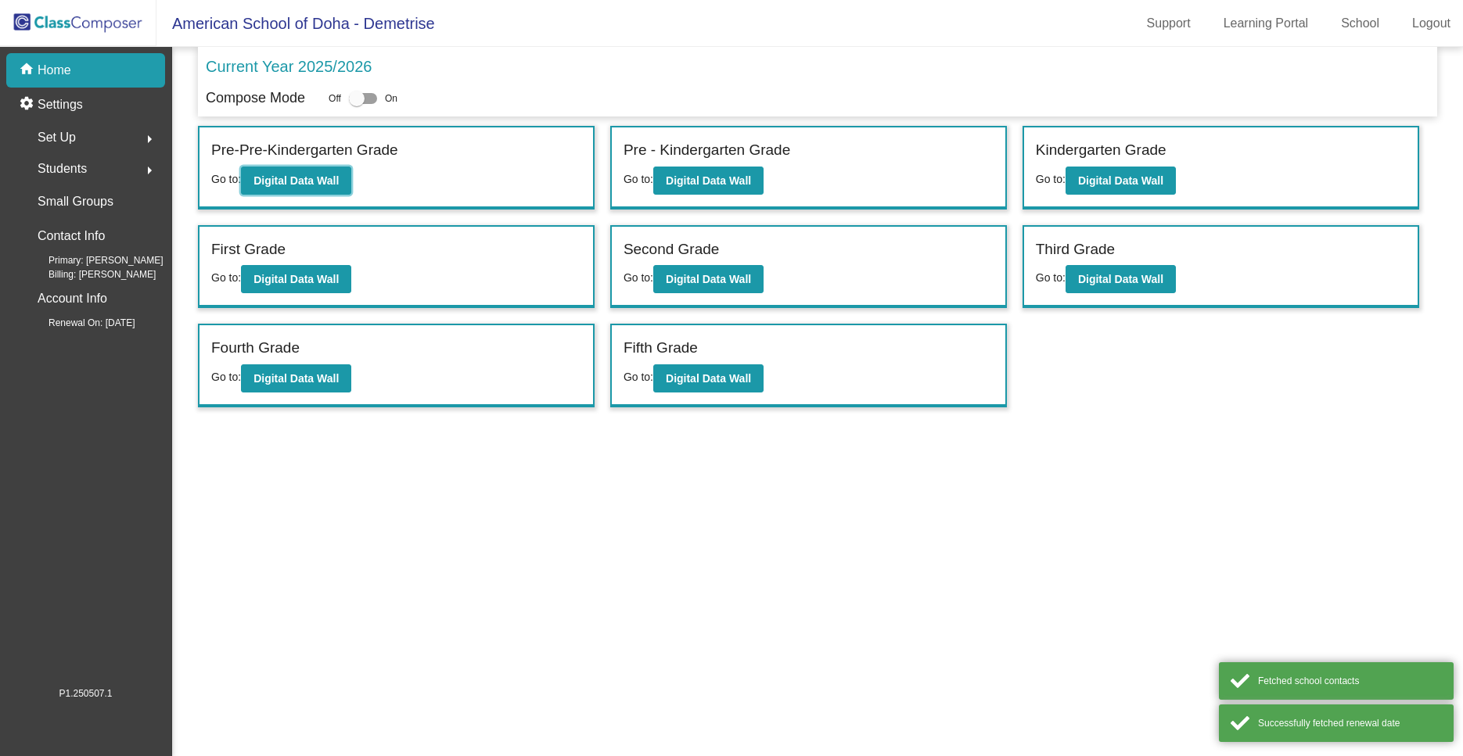
click at [299, 184] on b "Digital Data Wall" at bounding box center [295, 180] width 85 height 13
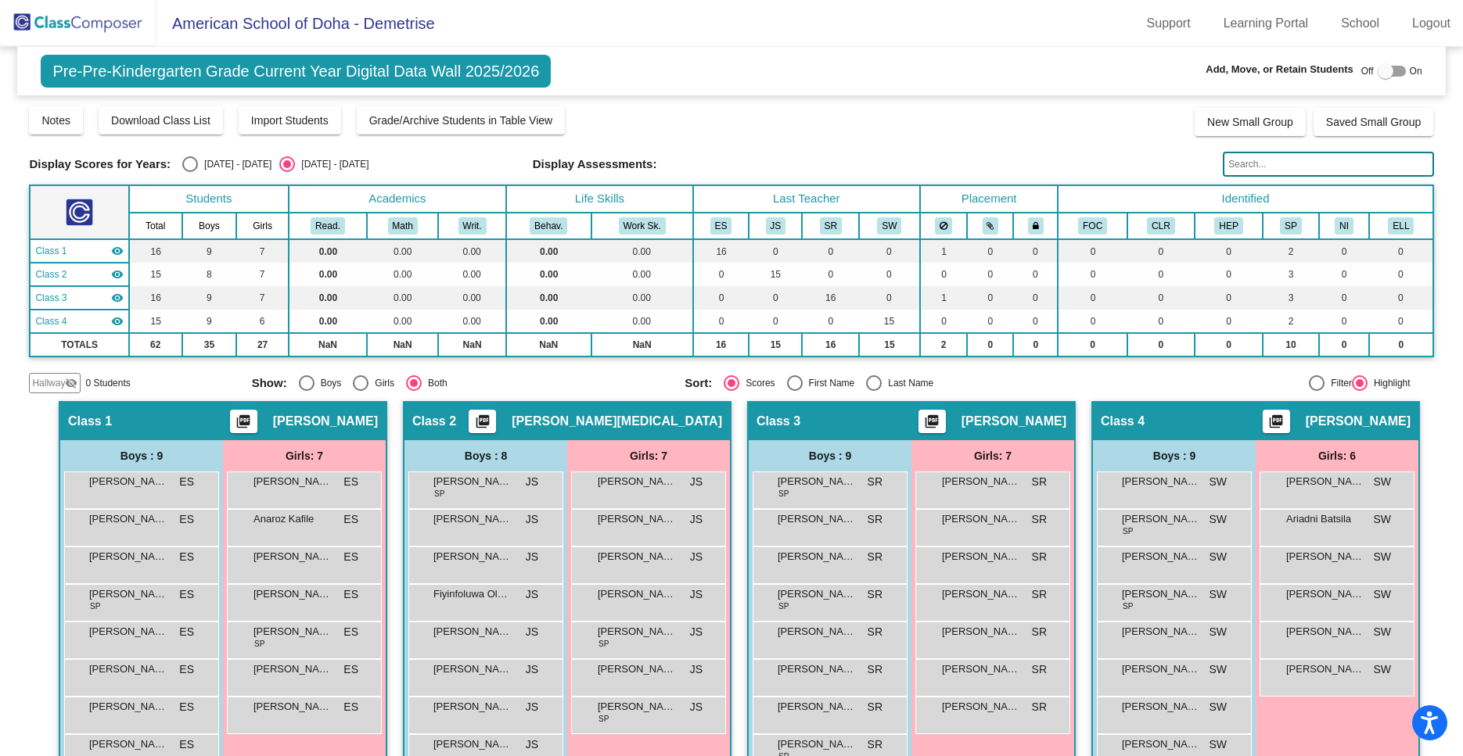
click at [52, 383] on span "Hallway" at bounding box center [48, 383] width 33 height 14
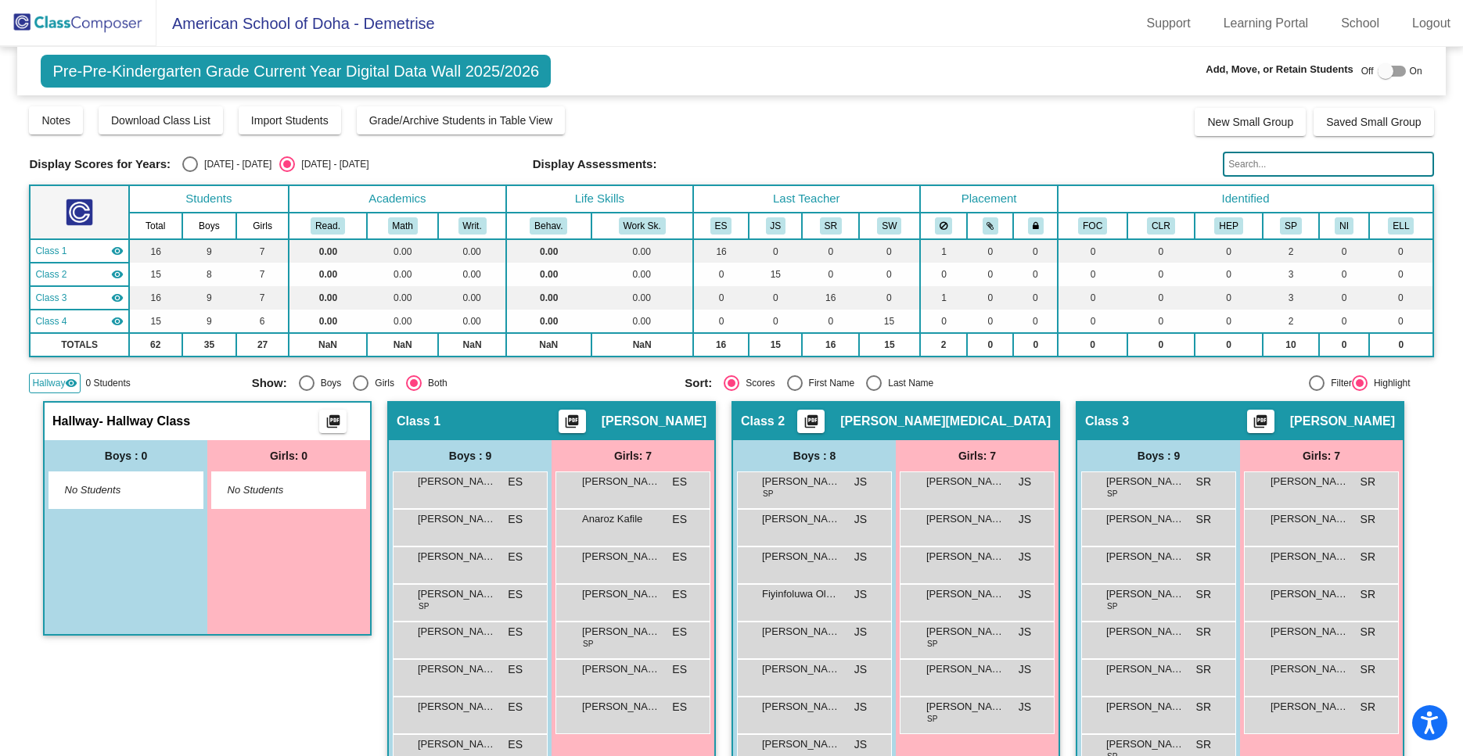
click at [53, 383] on span "Hallway" at bounding box center [48, 383] width 33 height 14
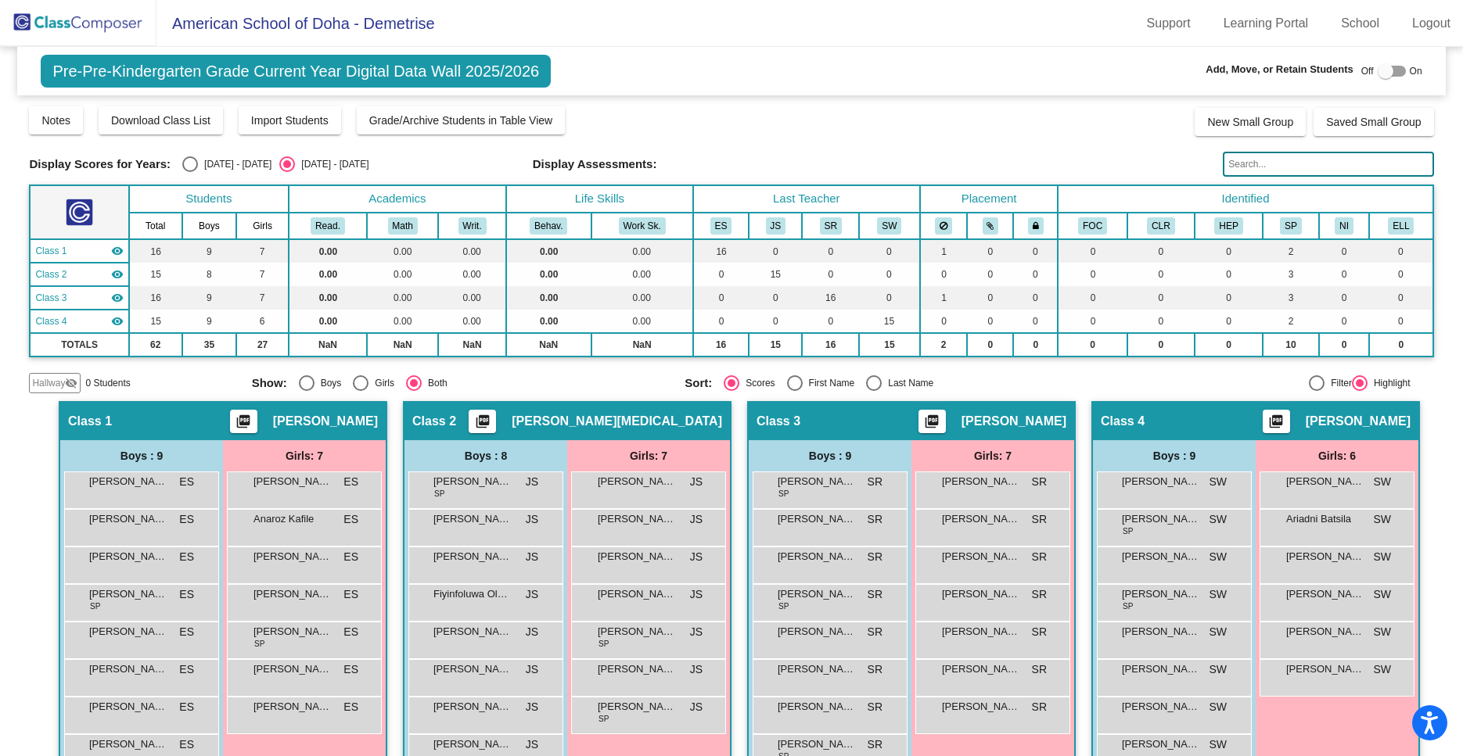
click at [122, 24] on img at bounding box center [78, 23] width 156 height 46
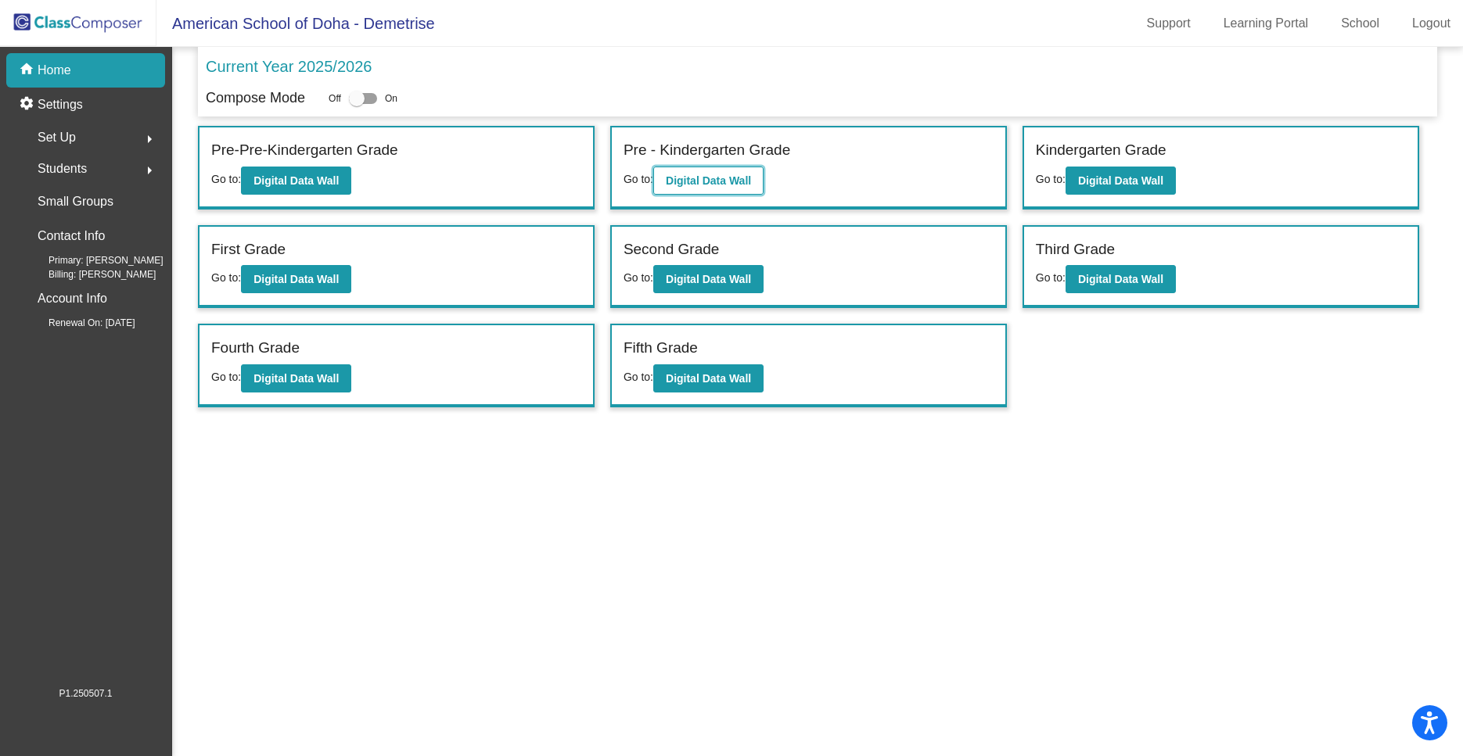
click at [715, 185] on b "Digital Data Wall" at bounding box center [708, 180] width 85 height 13
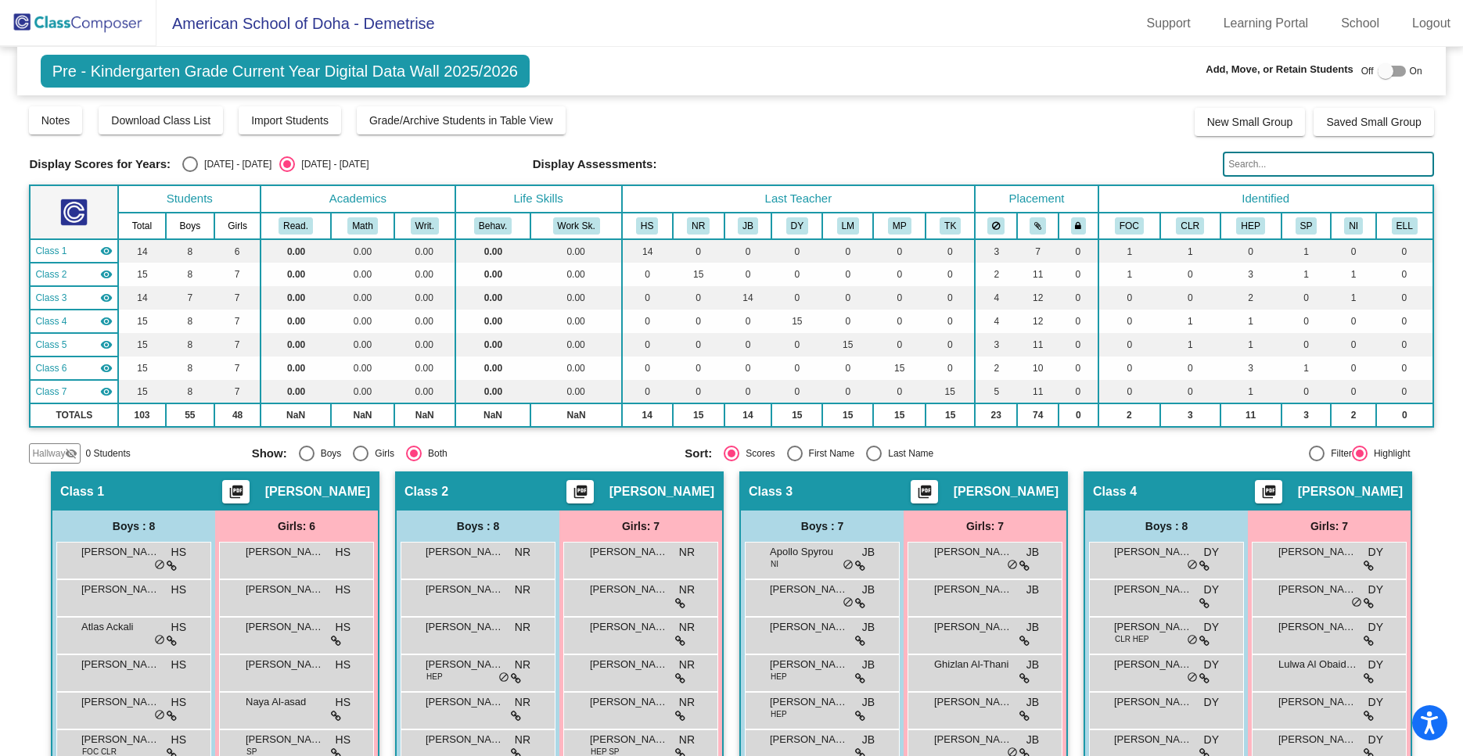
click at [64, 450] on span "Hallway" at bounding box center [48, 454] width 33 height 14
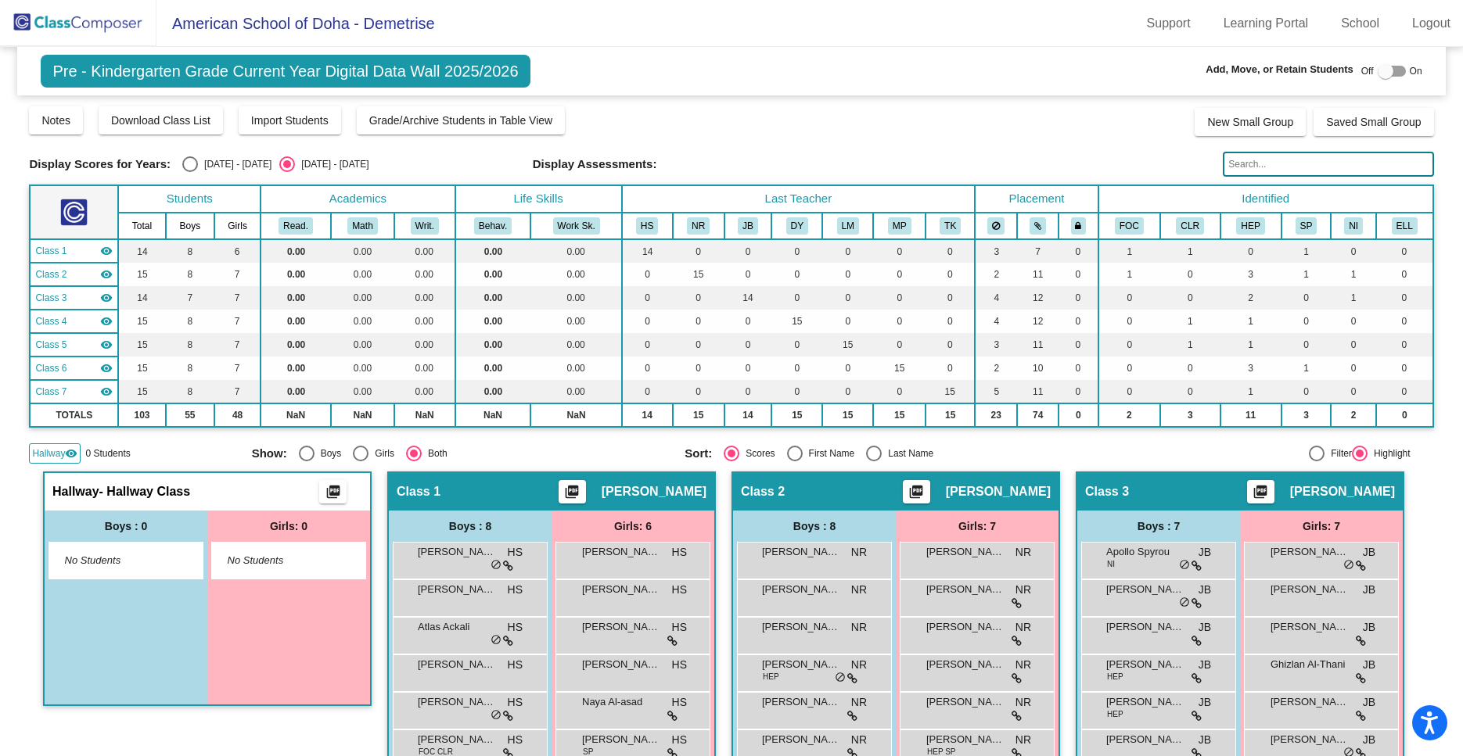
click at [62, 454] on span "Hallway" at bounding box center [48, 454] width 33 height 14
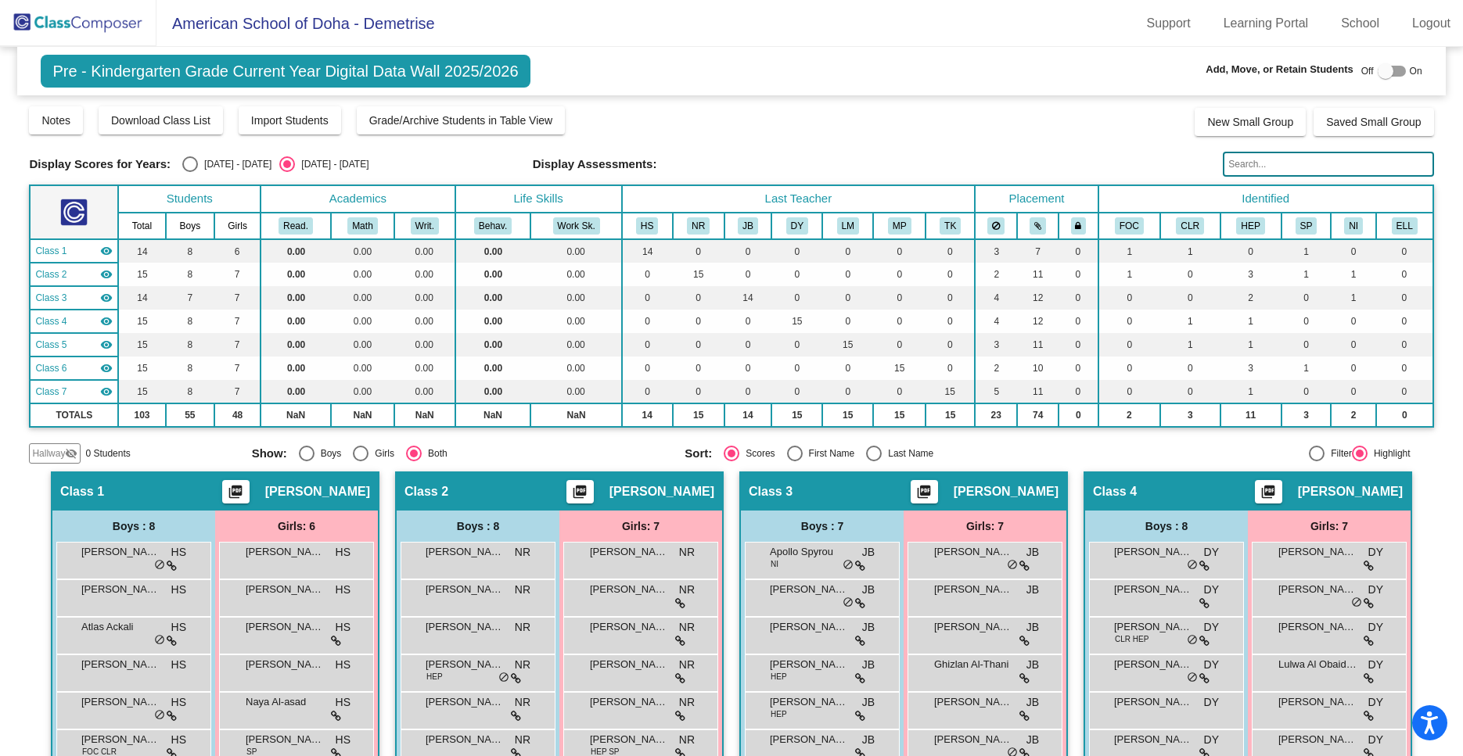
click at [109, 26] on img at bounding box center [78, 23] width 156 height 46
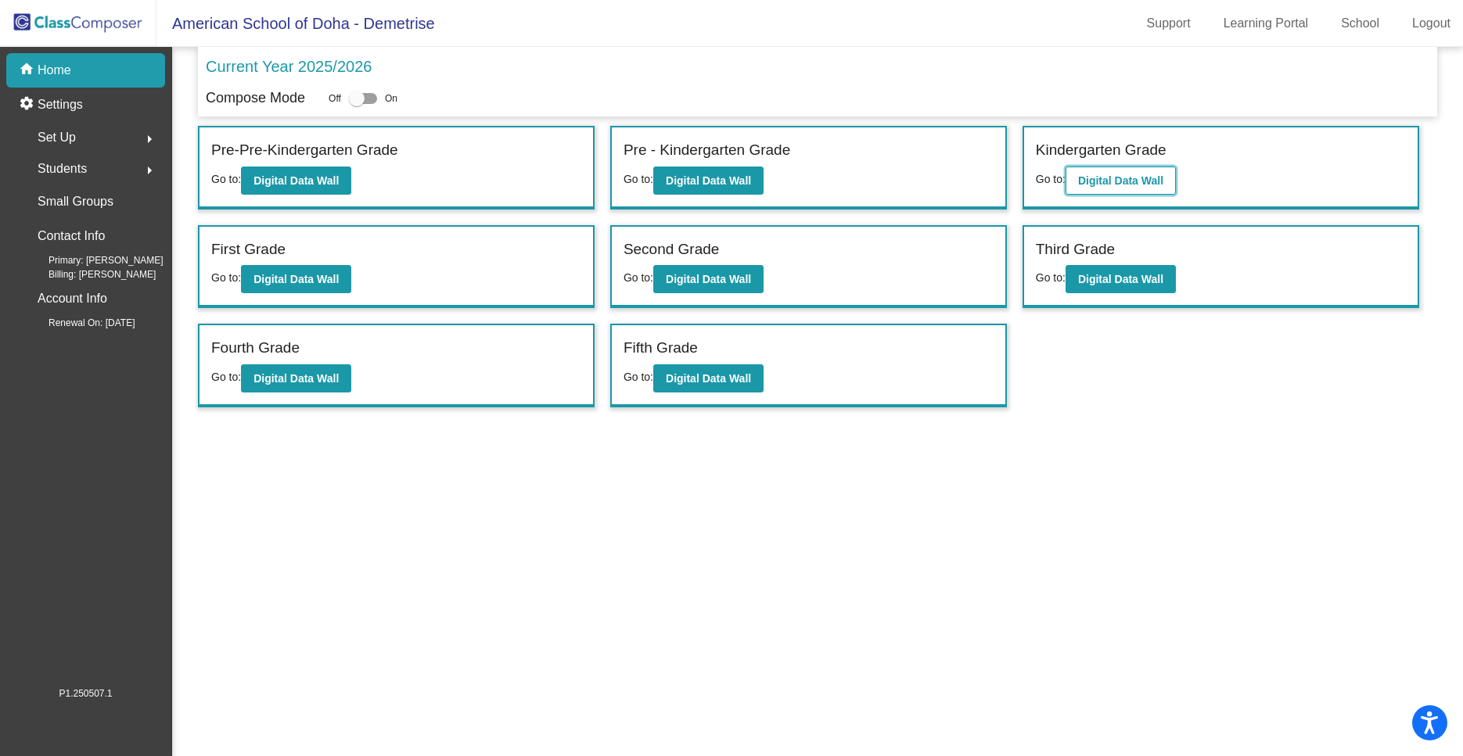
click at [1141, 195] on button "Digital Data Wall" at bounding box center [1120, 181] width 110 height 28
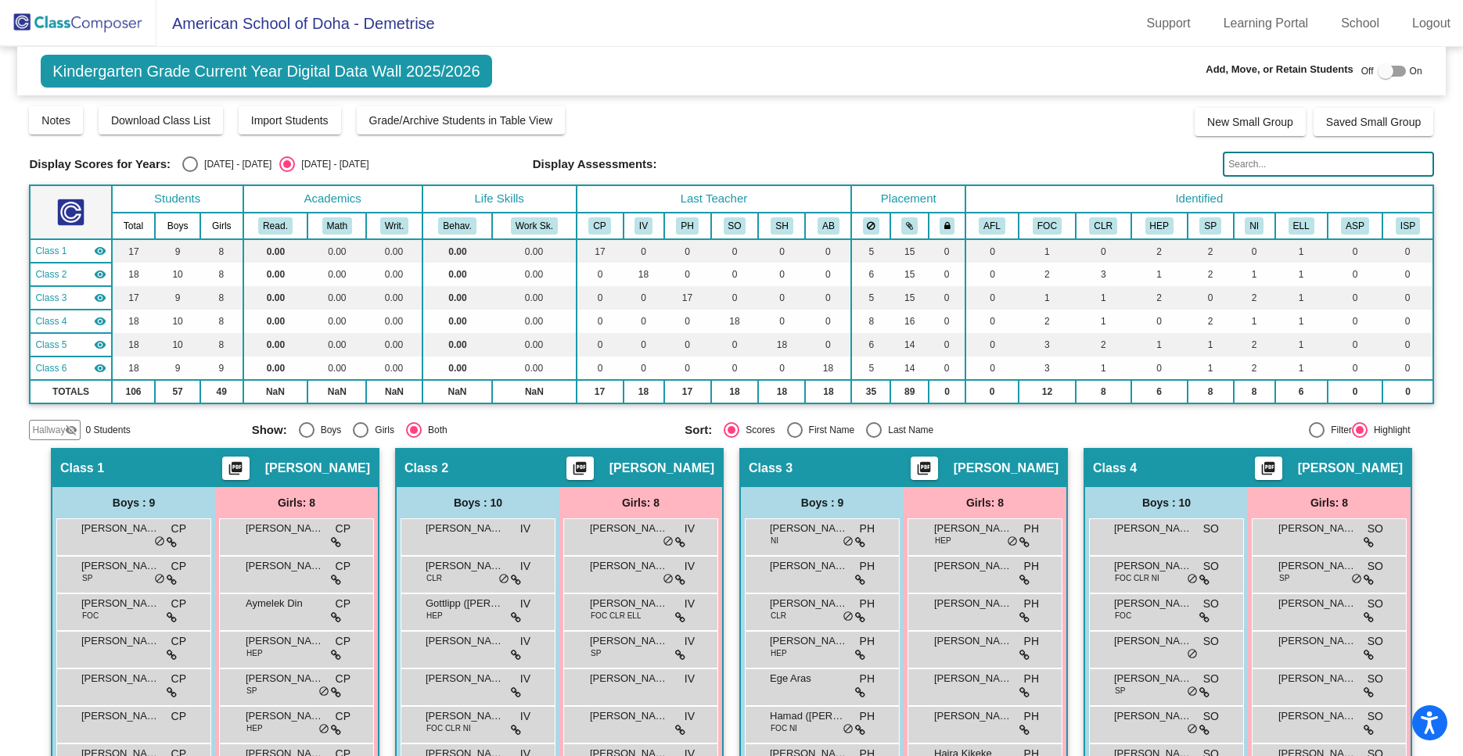
click at [67, 433] on mat-icon "visibility_off" at bounding box center [71, 430] width 13 height 13
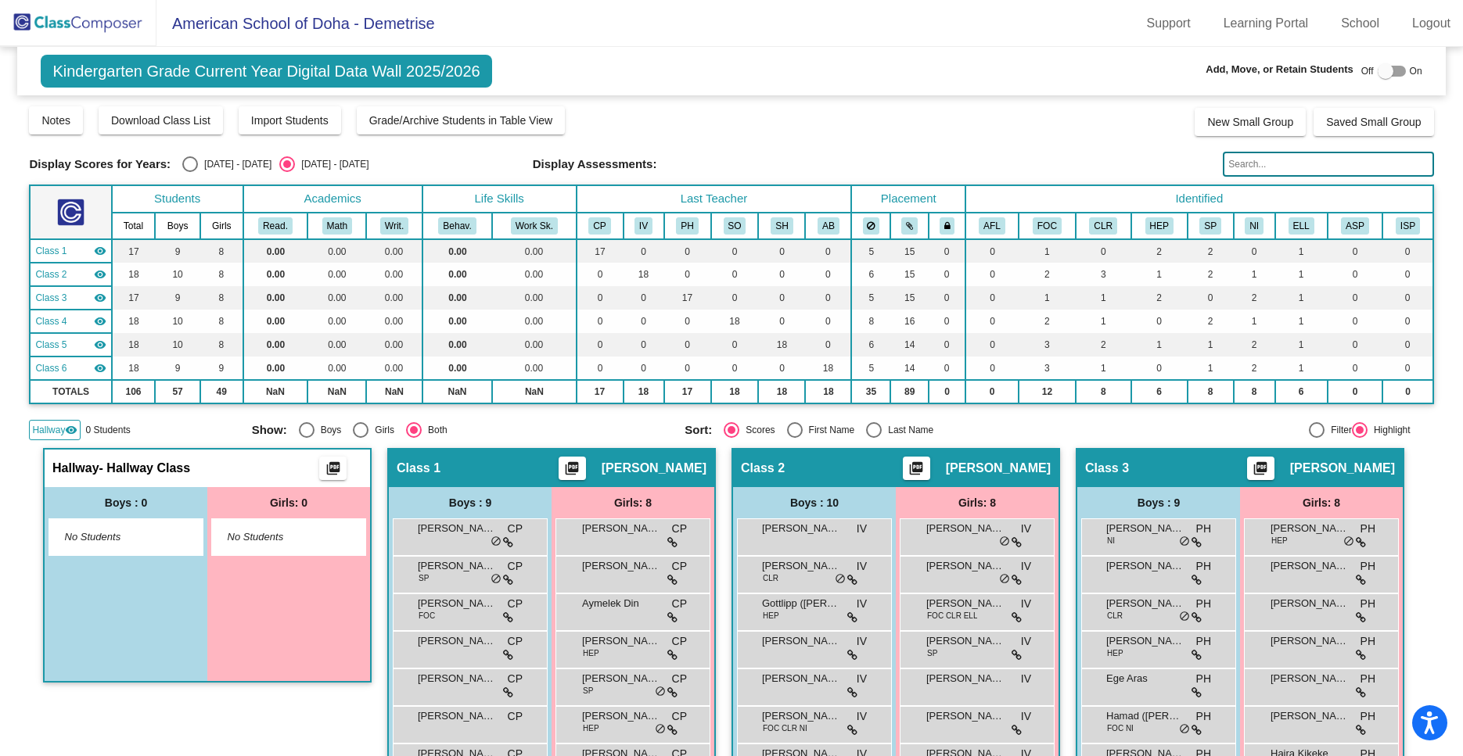
click at [58, 425] on span "Hallway" at bounding box center [48, 430] width 33 height 14
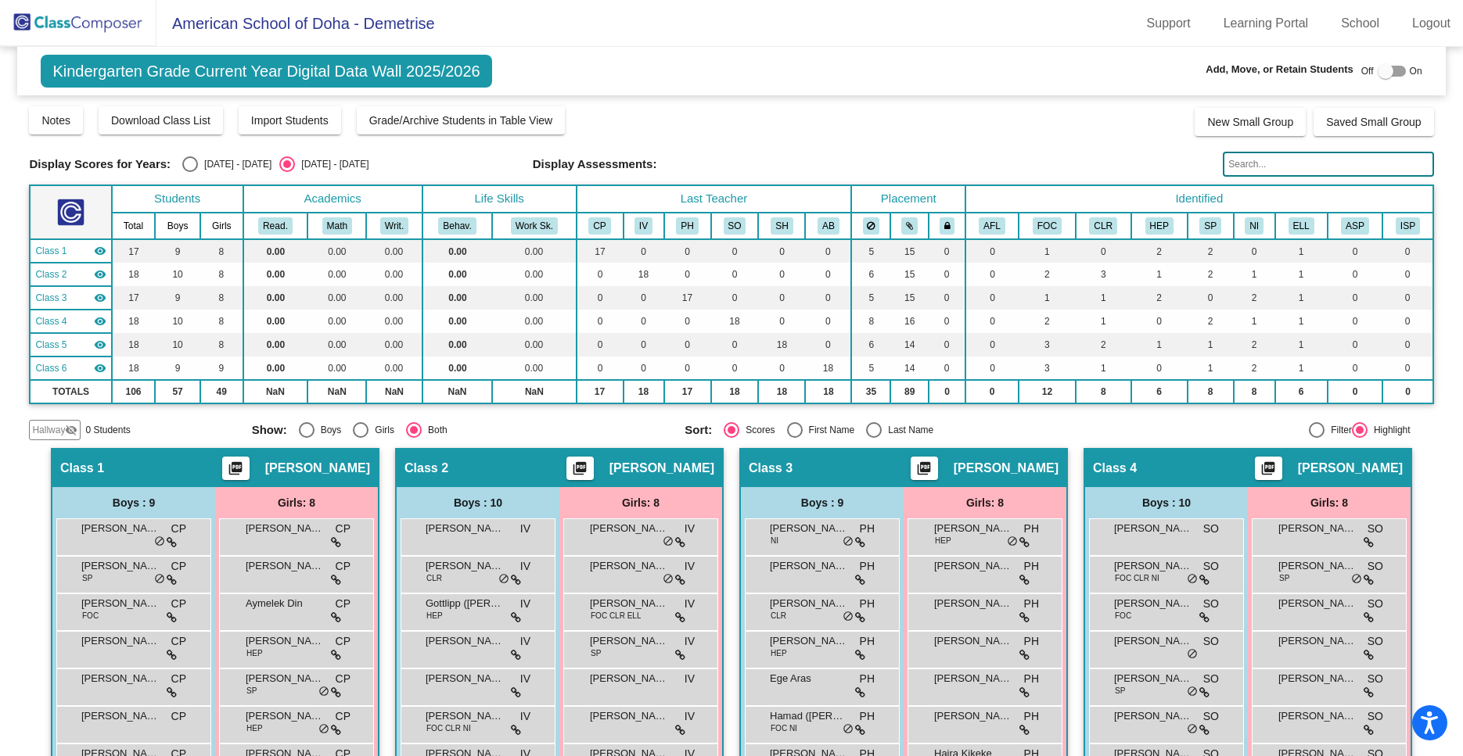
click at [114, 24] on img at bounding box center [78, 23] width 156 height 46
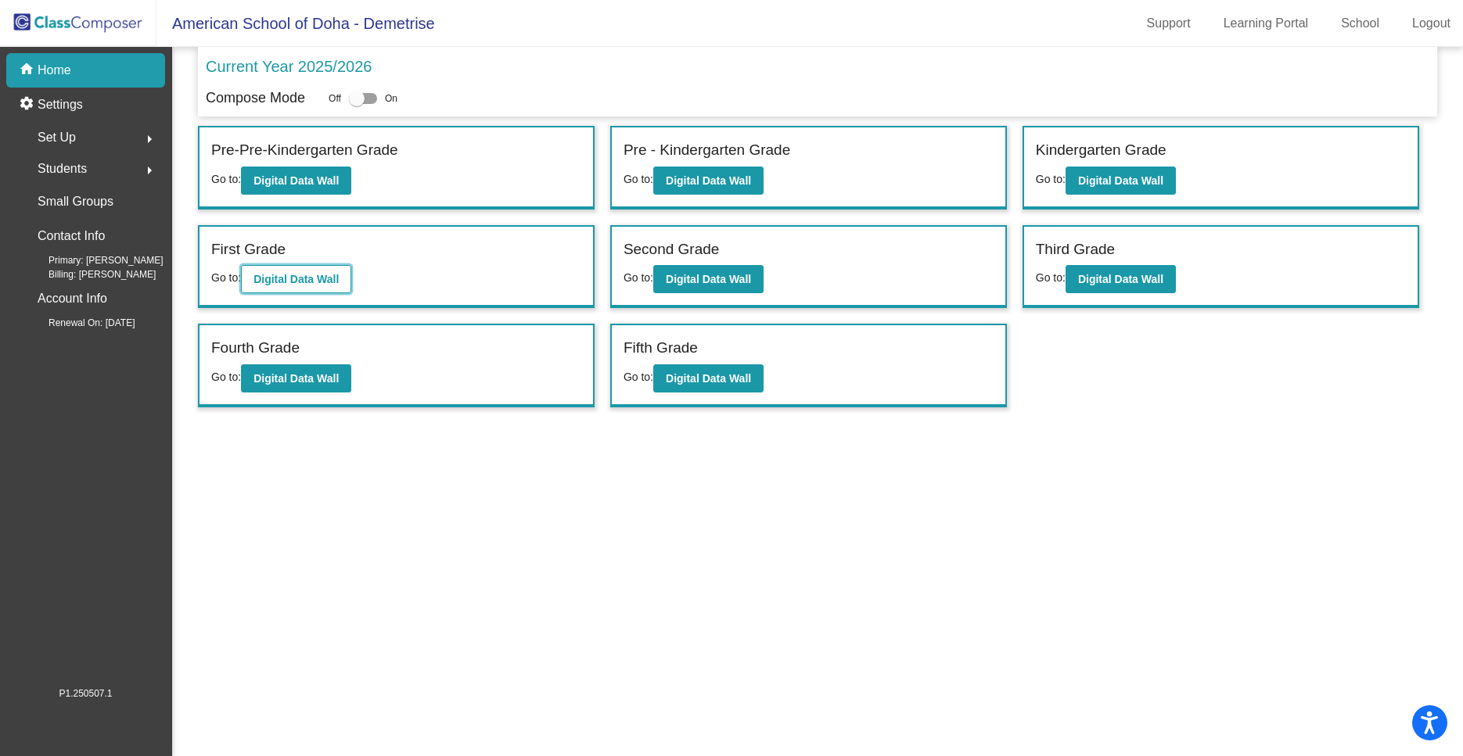
click at [321, 283] on b "Digital Data Wall" at bounding box center [295, 279] width 85 height 13
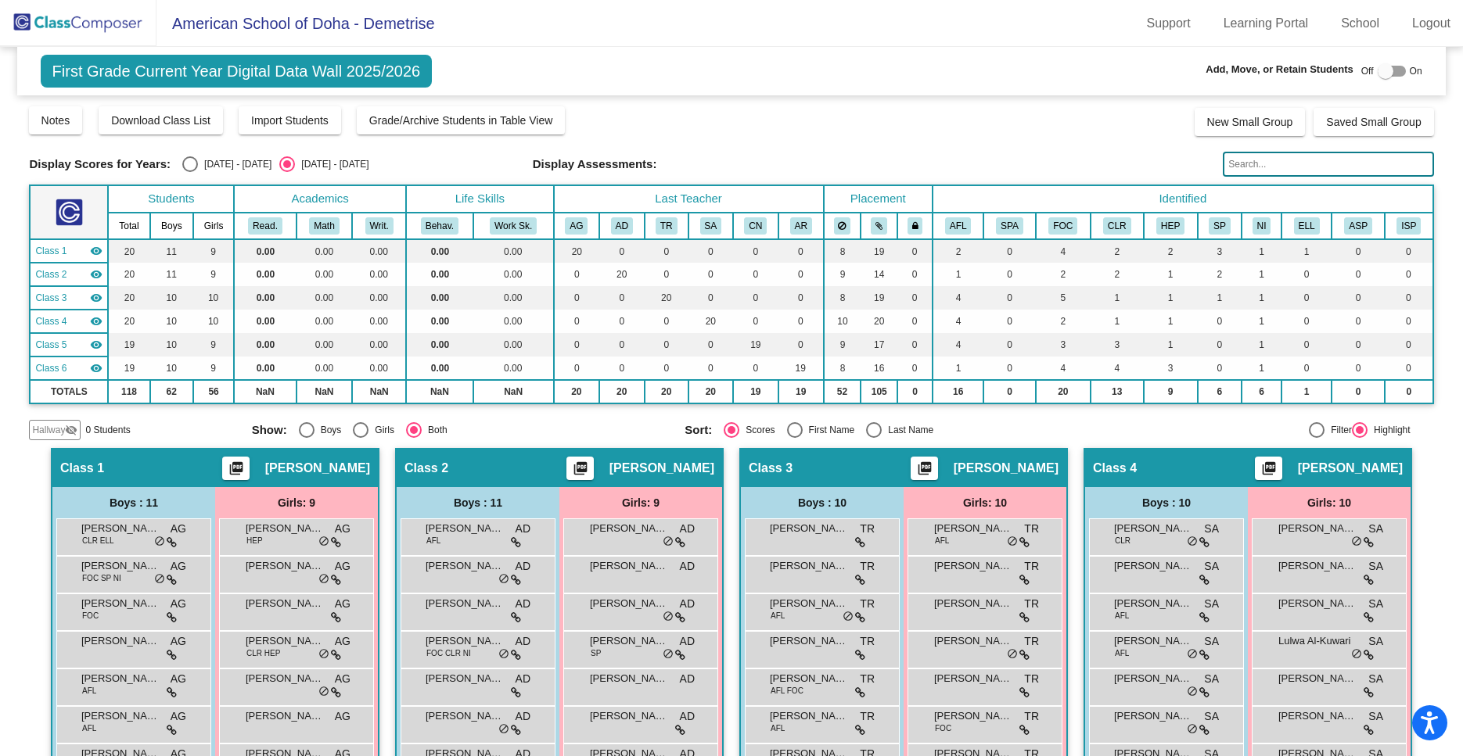
click at [52, 424] on span "Hallway" at bounding box center [48, 430] width 33 height 14
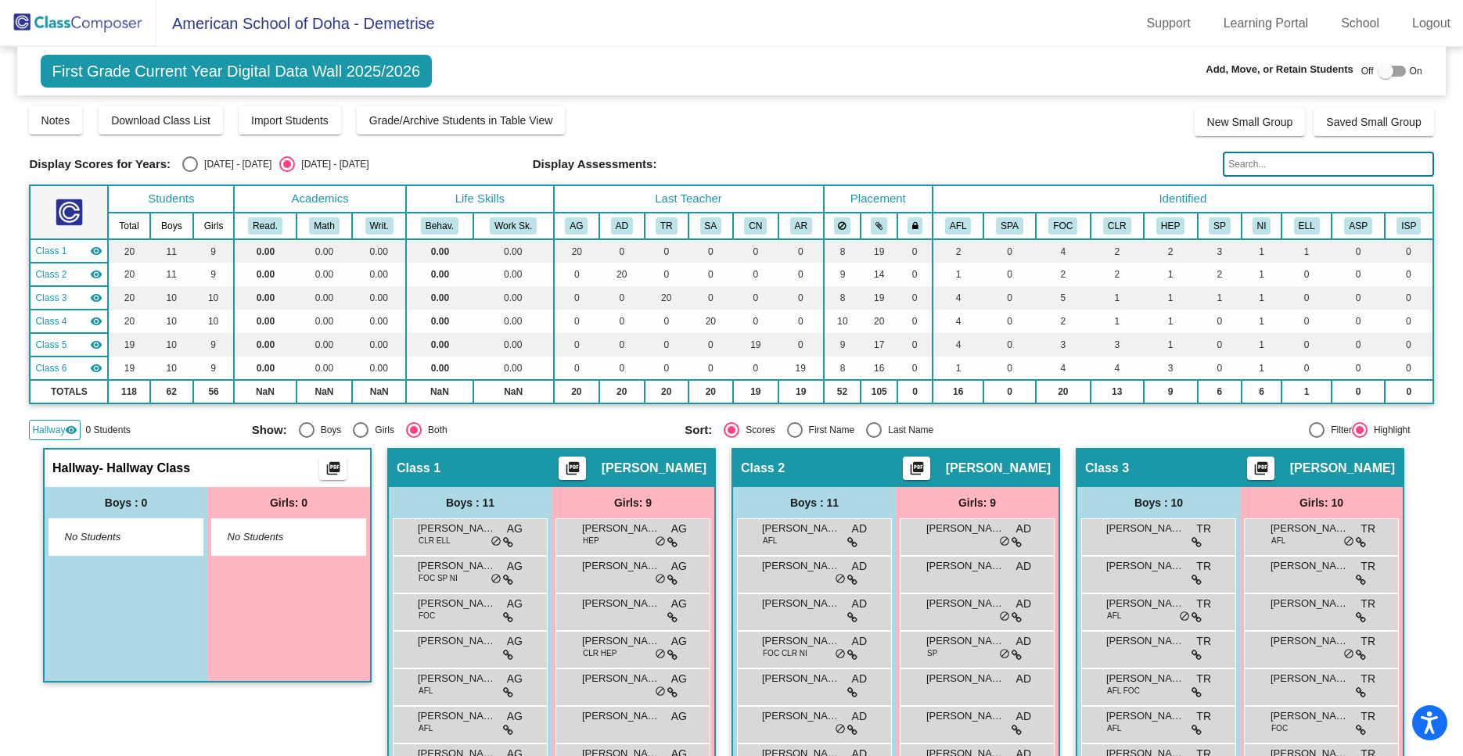
click at [53, 425] on span "Hallway" at bounding box center [48, 430] width 33 height 14
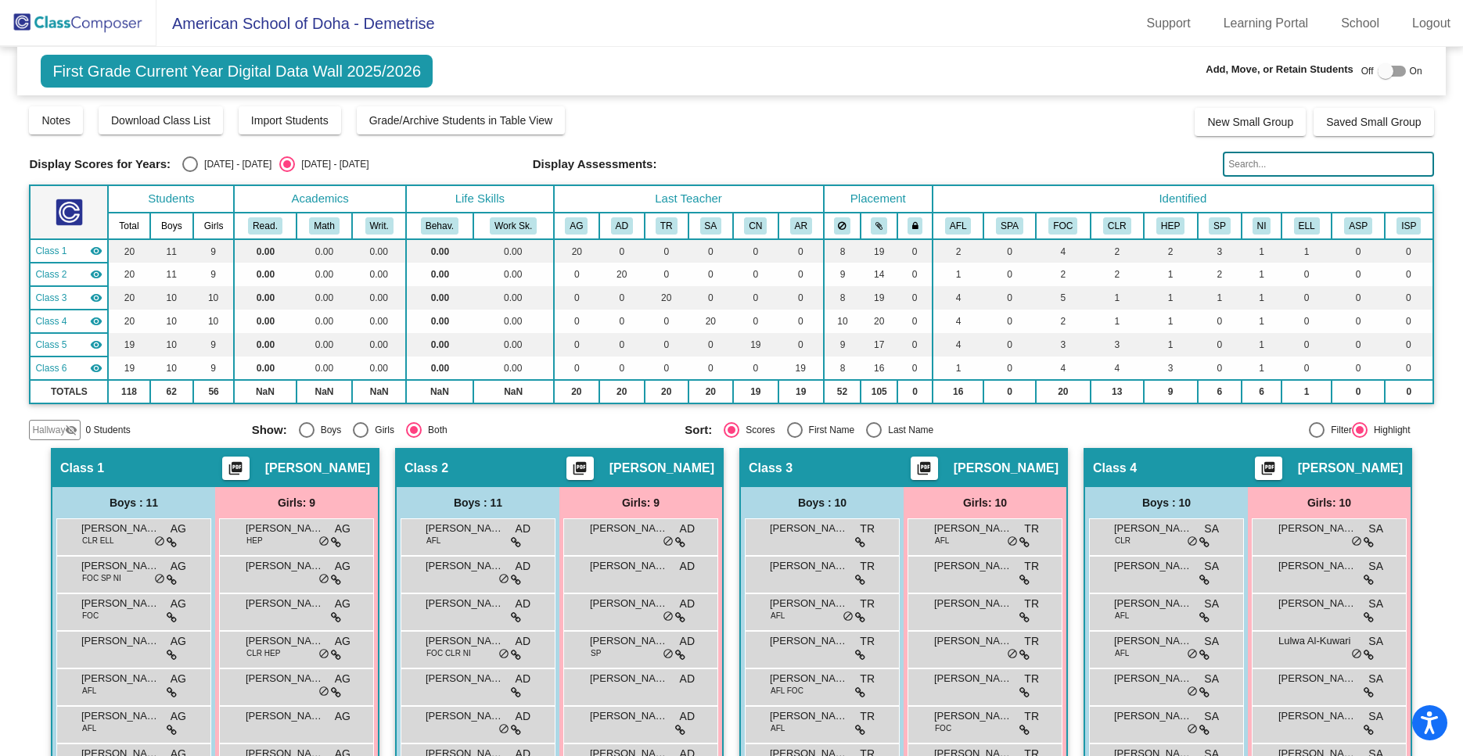
click at [56, 28] on img at bounding box center [78, 23] width 156 height 46
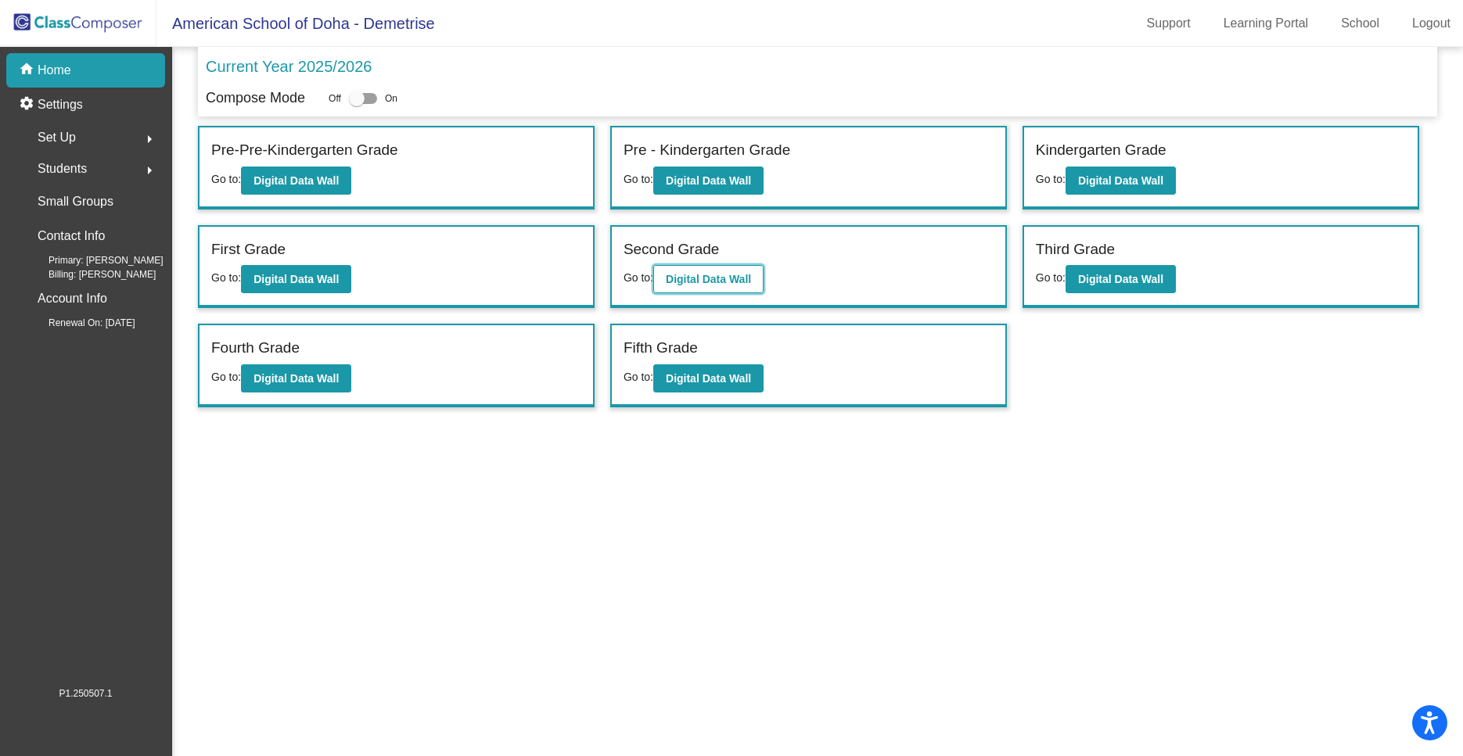
click at [686, 278] on b "Digital Data Wall" at bounding box center [708, 279] width 85 height 13
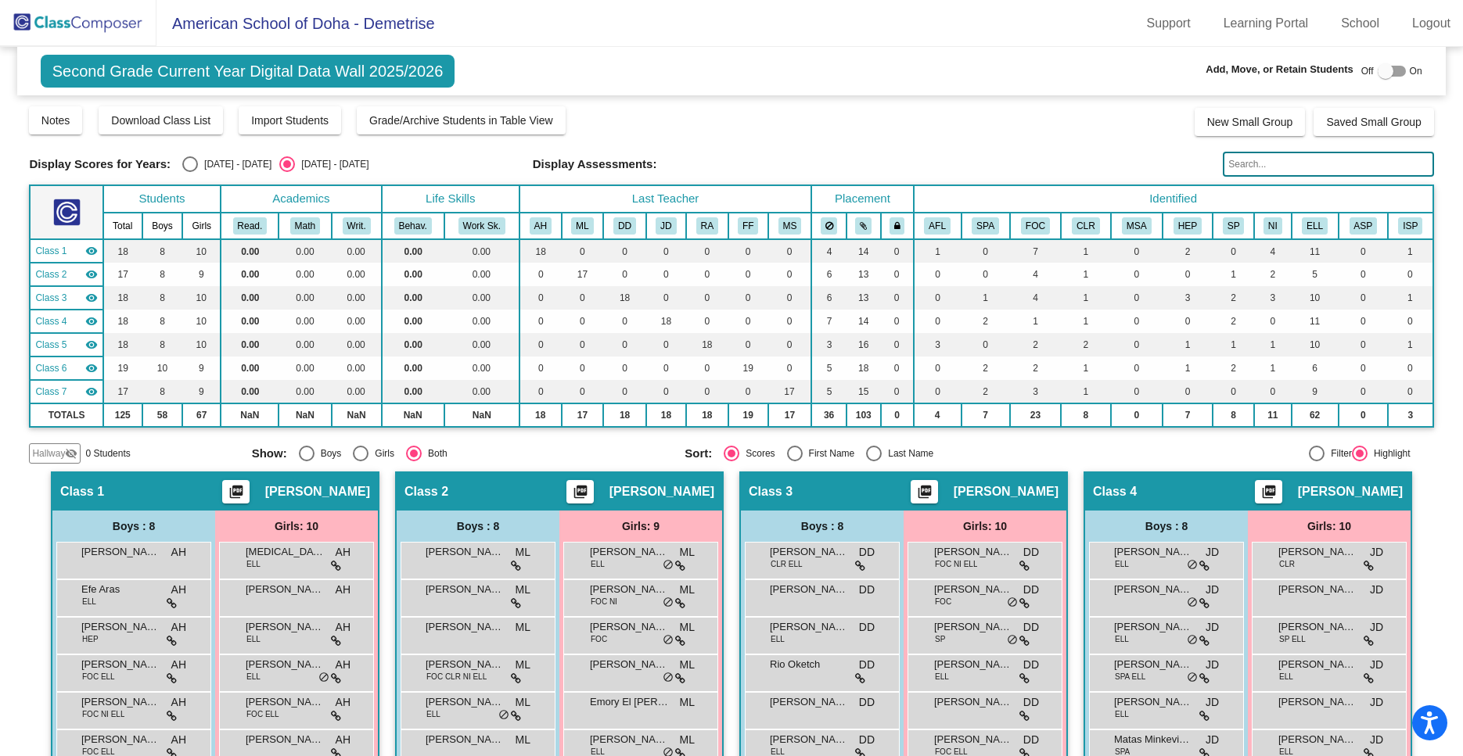
click at [46, 456] on span "Hallway" at bounding box center [48, 454] width 33 height 14
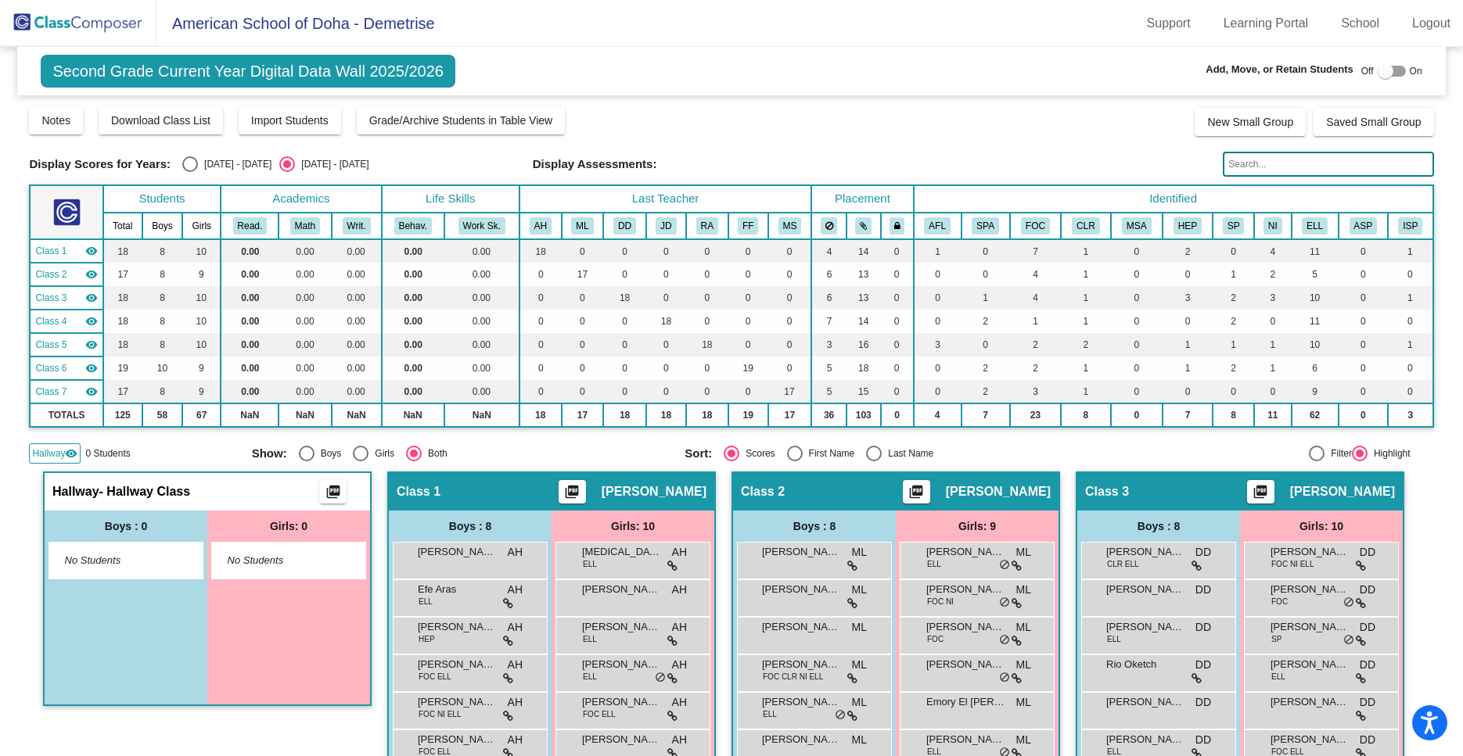
click at [60, 445] on div "Hallway visibility" at bounding box center [55, 453] width 52 height 20
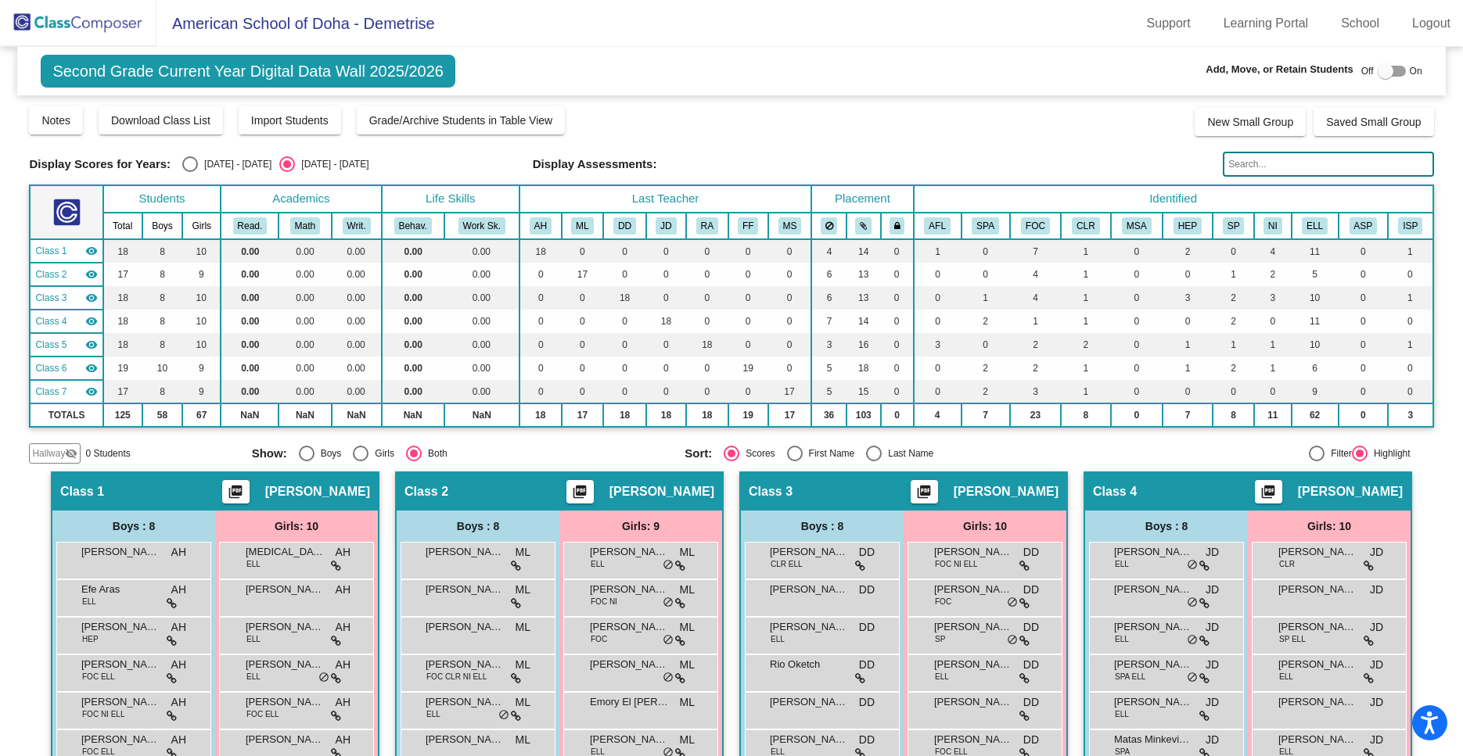
click at [86, 21] on img at bounding box center [78, 23] width 156 height 46
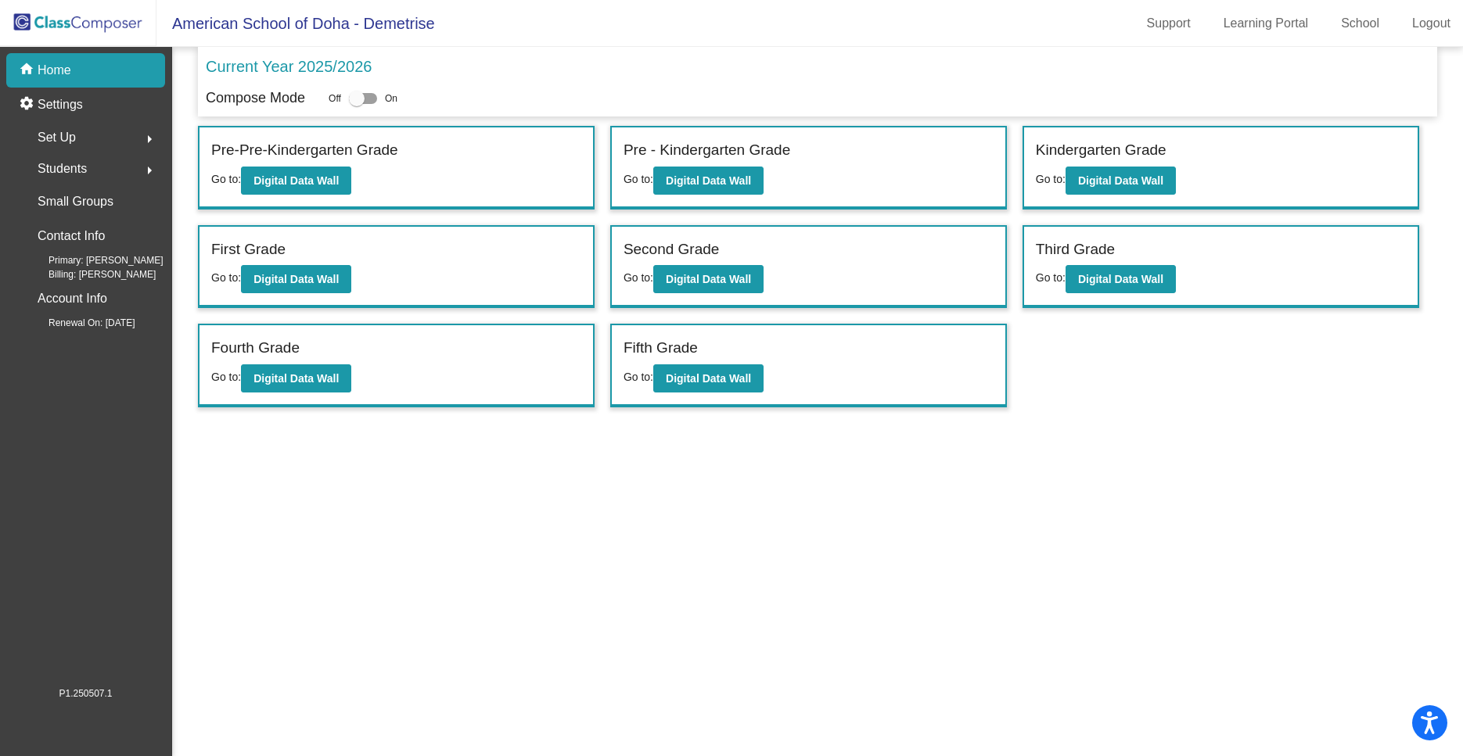
click at [60, 70] on p "Home" at bounding box center [55, 70] width 34 height 19
click at [45, 72] on p "Home" at bounding box center [55, 70] width 34 height 19
